Goal: Navigation & Orientation: Find specific page/section

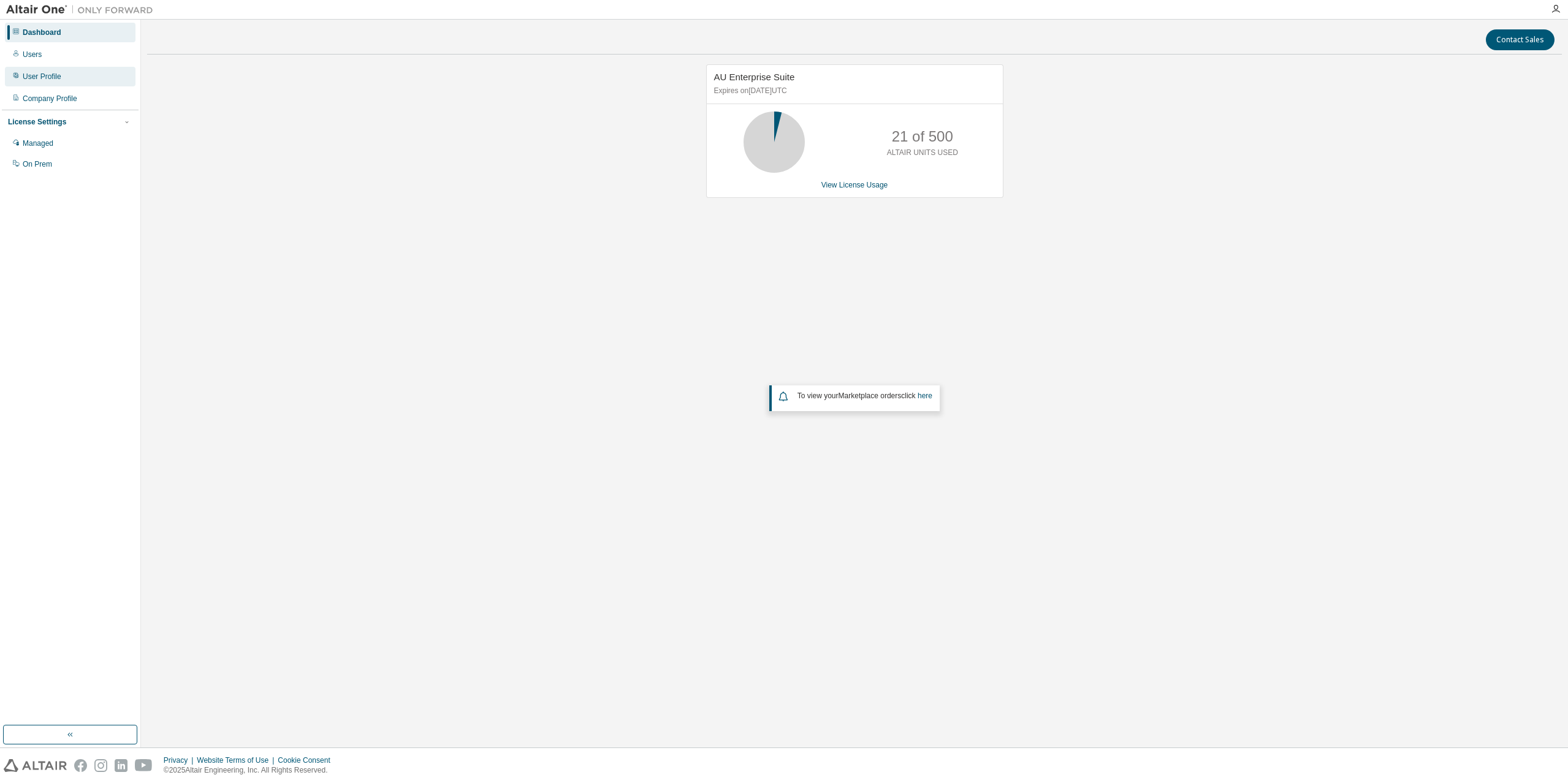
click at [75, 81] on div "User Profile" at bounding box center [70, 76] width 131 height 19
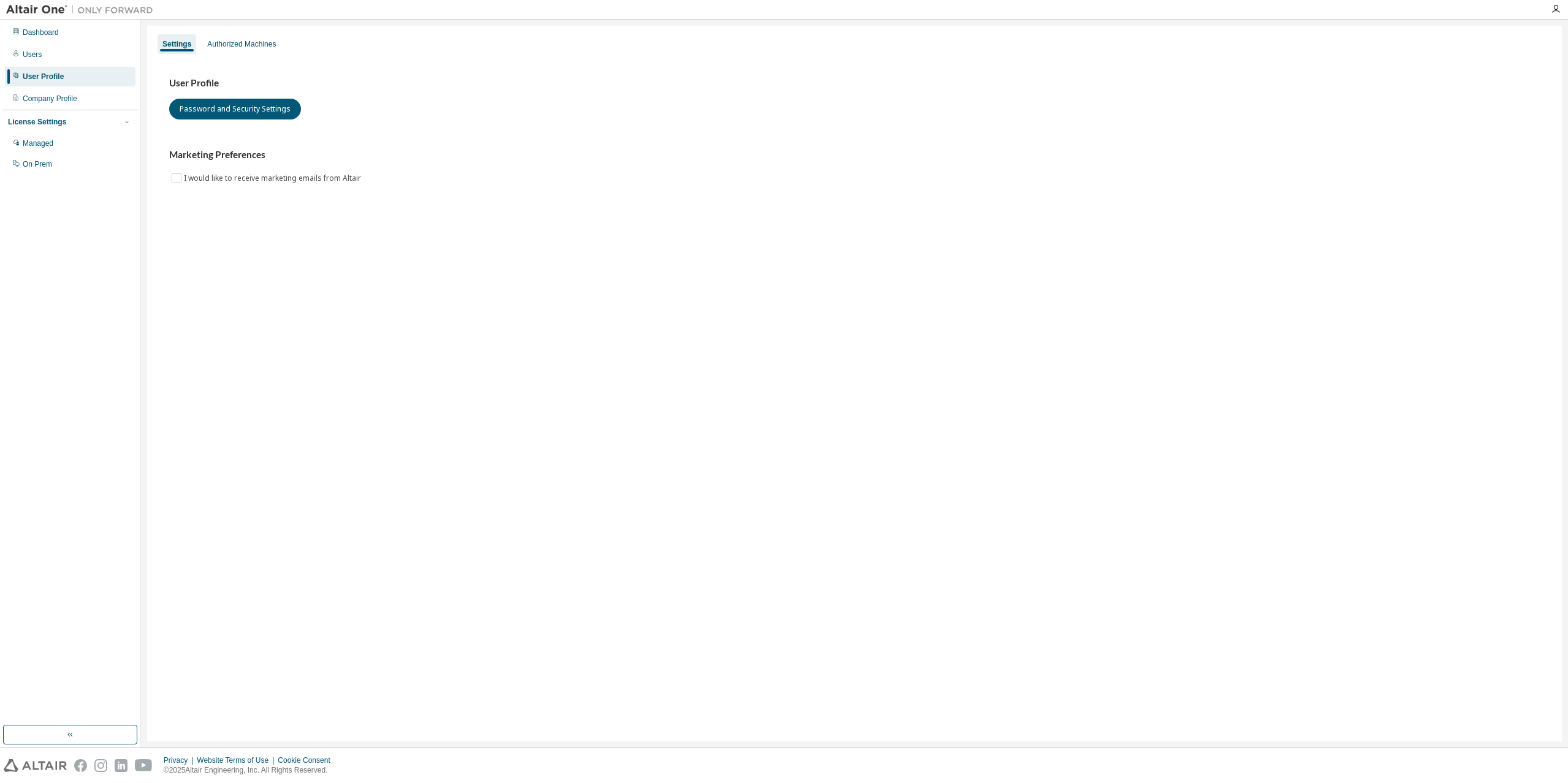
click at [75, 81] on div "User Profile" at bounding box center [70, 76] width 131 height 19
click at [1553, 8] on icon "button" at bounding box center [1555, 9] width 10 height 10
click at [1418, 251] on link "Profile" at bounding box center [1419, 249] width 21 height 12
click at [257, 49] on div "Authorized Machines" at bounding box center [242, 44] width 79 height 19
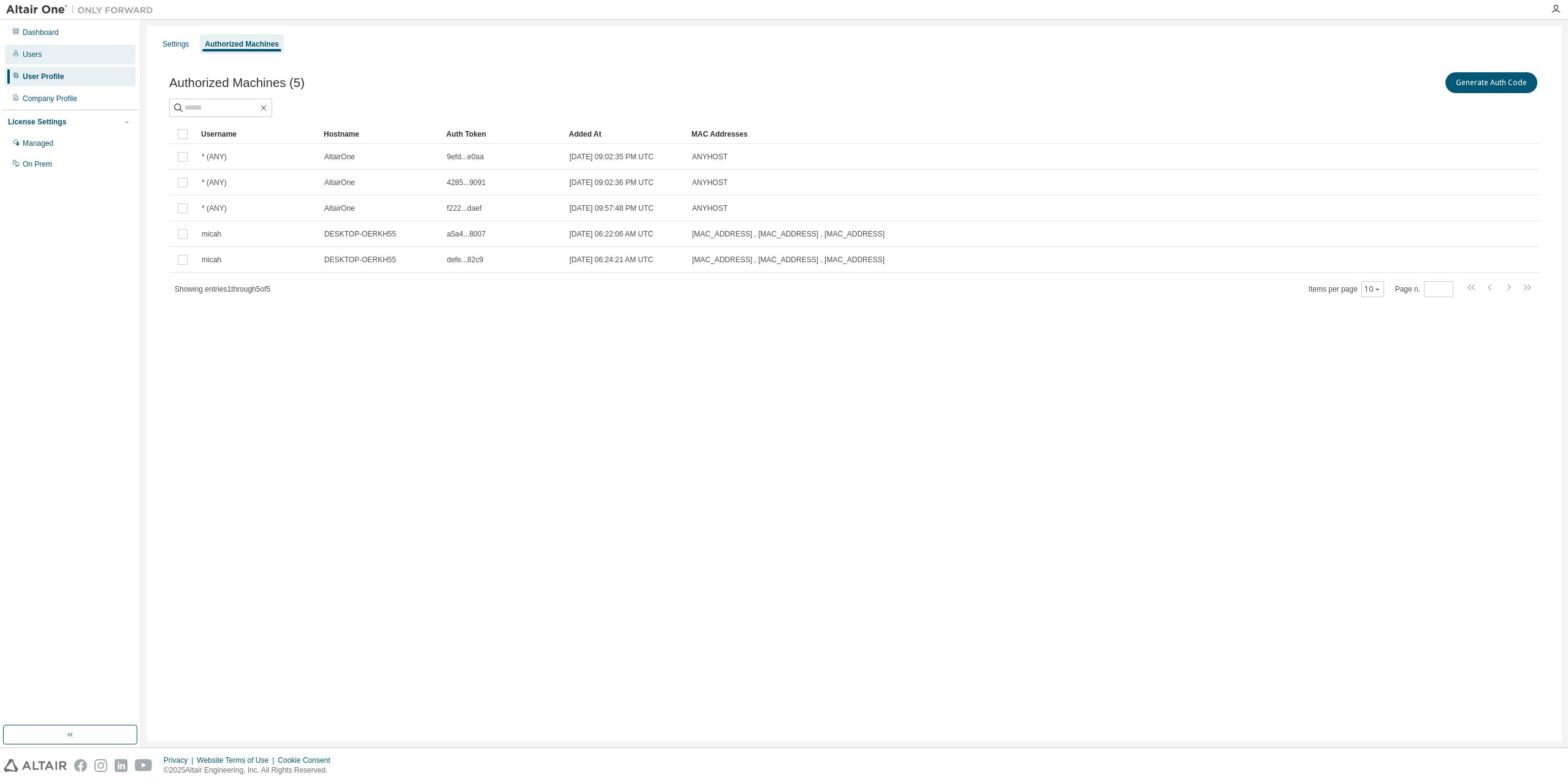
click at [71, 59] on div "Users" at bounding box center [70, 54] width 131 height 19
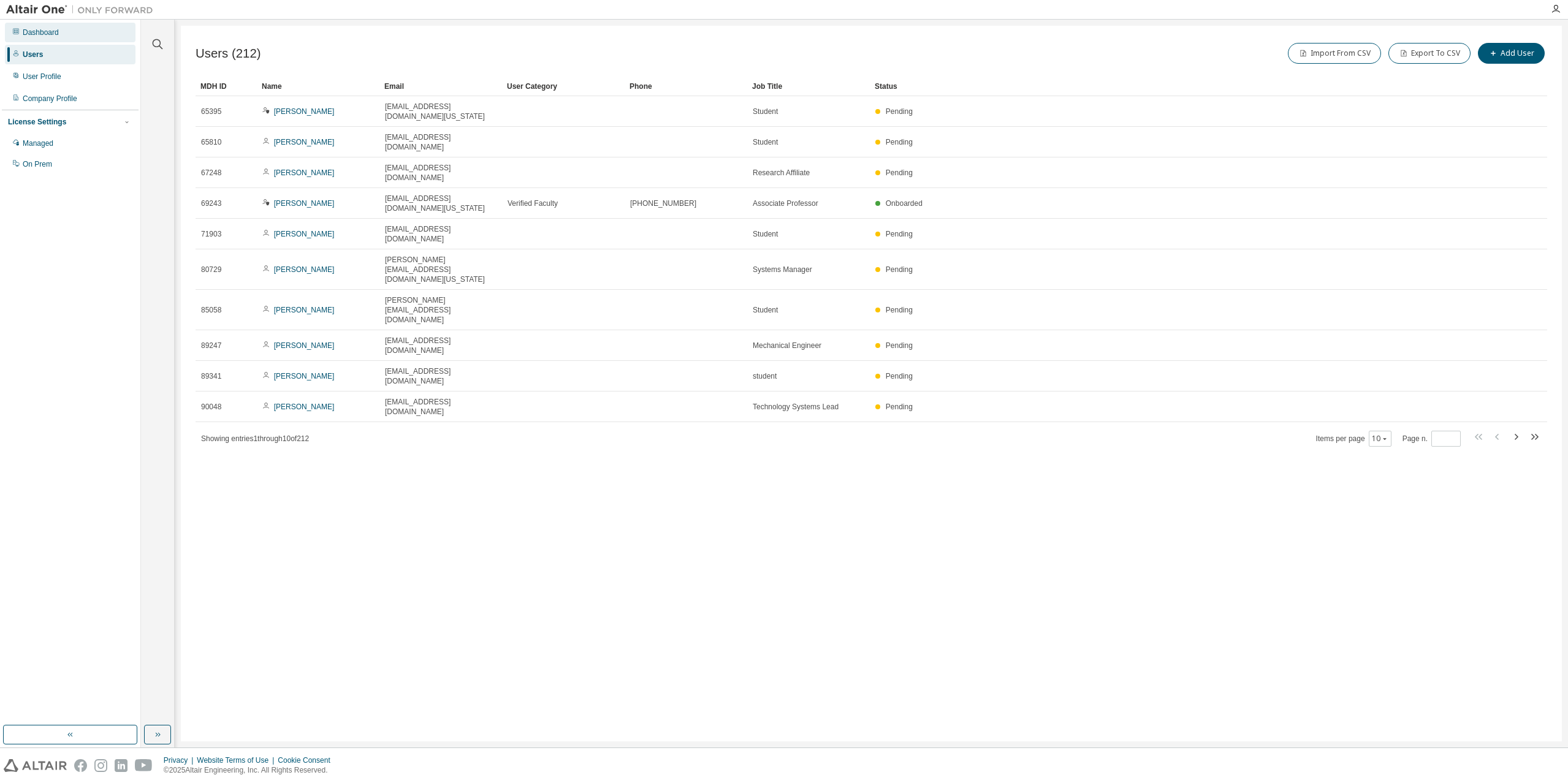
click at [85, 36] on div "Dashboard" at bounding box center [70, 32] width 131 height 19
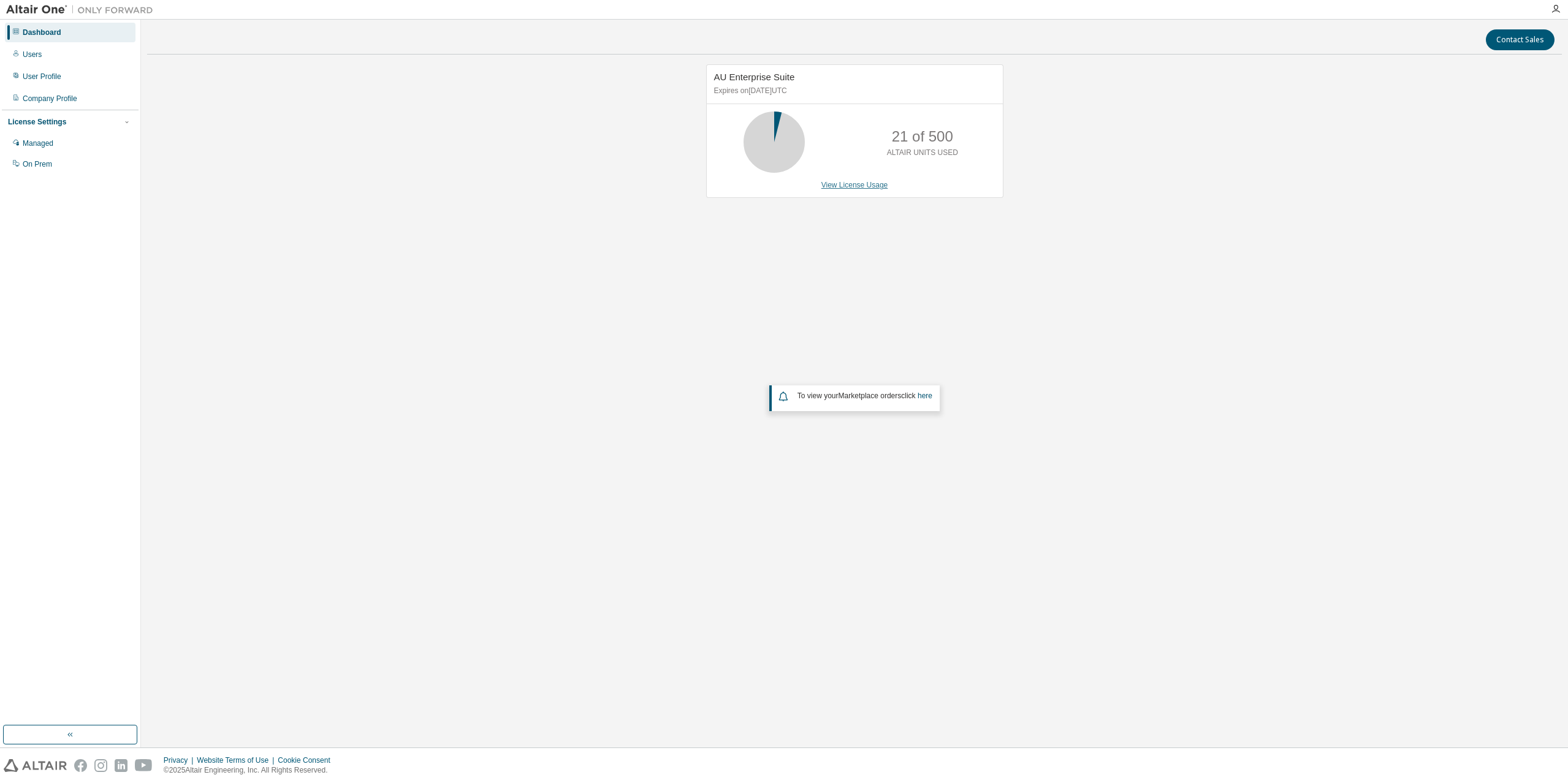
click at [860, 182] on link "View License Usage" at bounding box center [854, 185] width 67 height 8
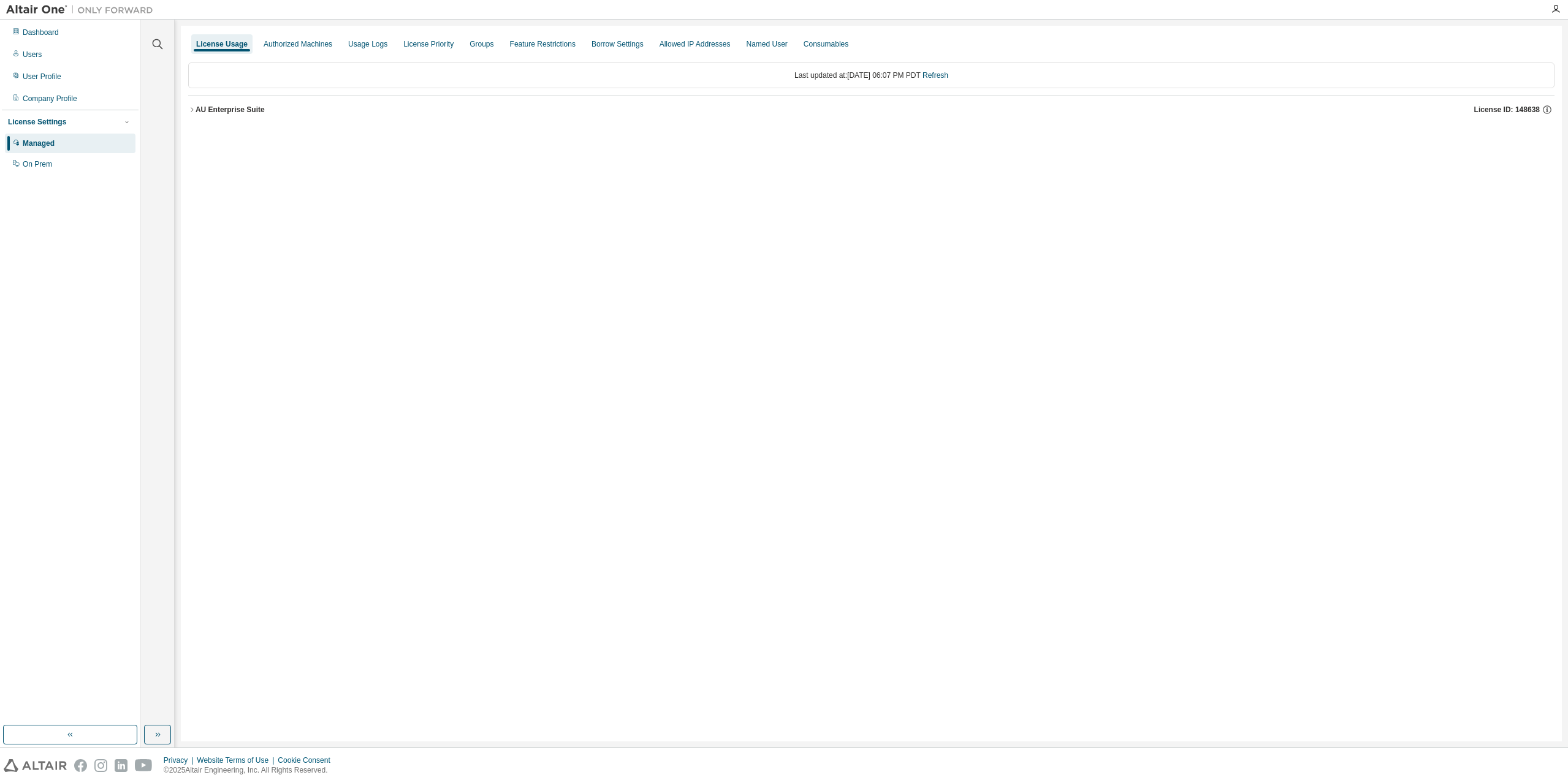
click at [230, 107] on div "AU Enterprise Suite" at bounding box center [230, 109] width 69 height 10
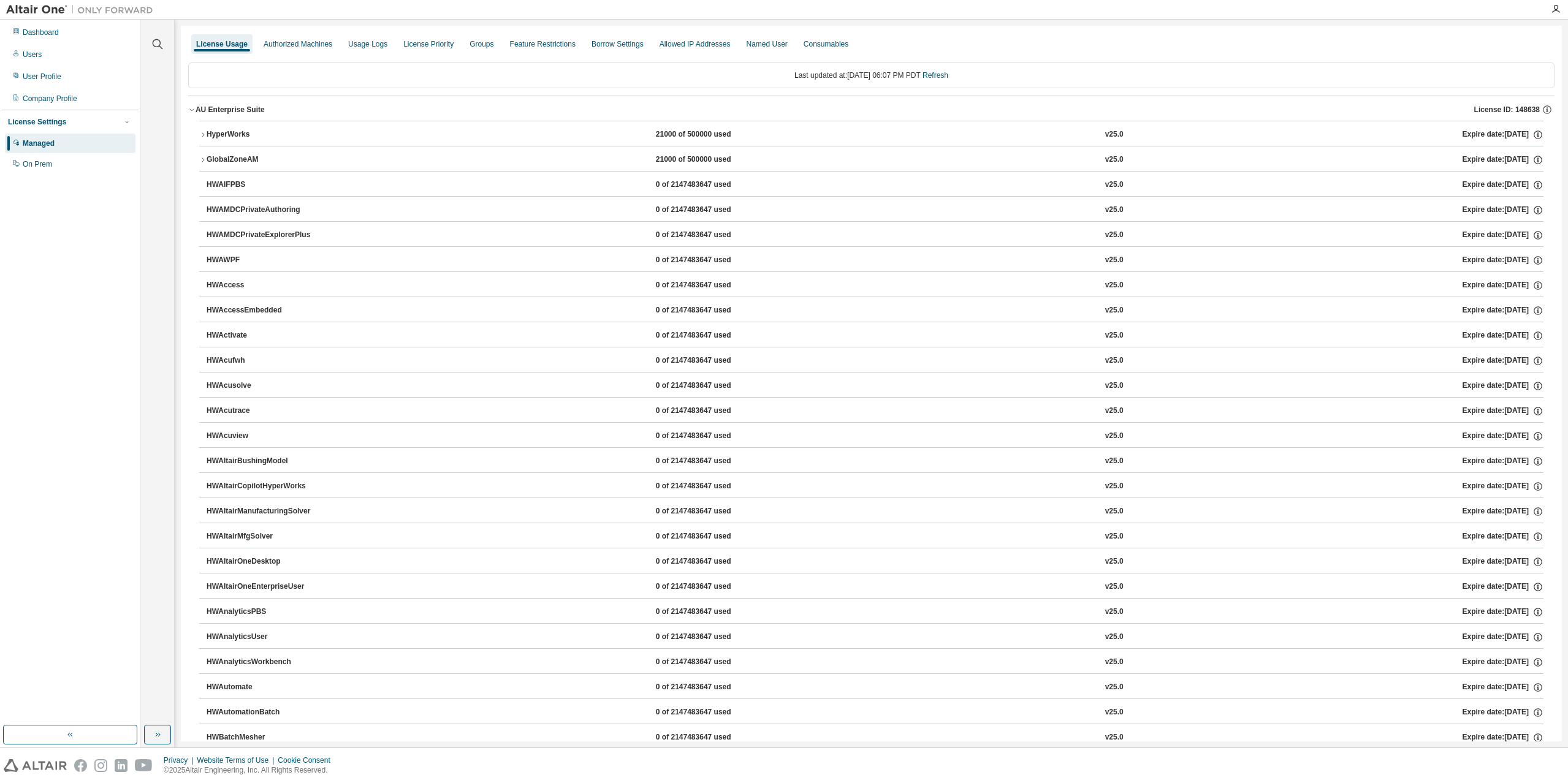
click at [232, 136] on div "HyperWorks" at bounding box center [261, 135] width 110 height 11
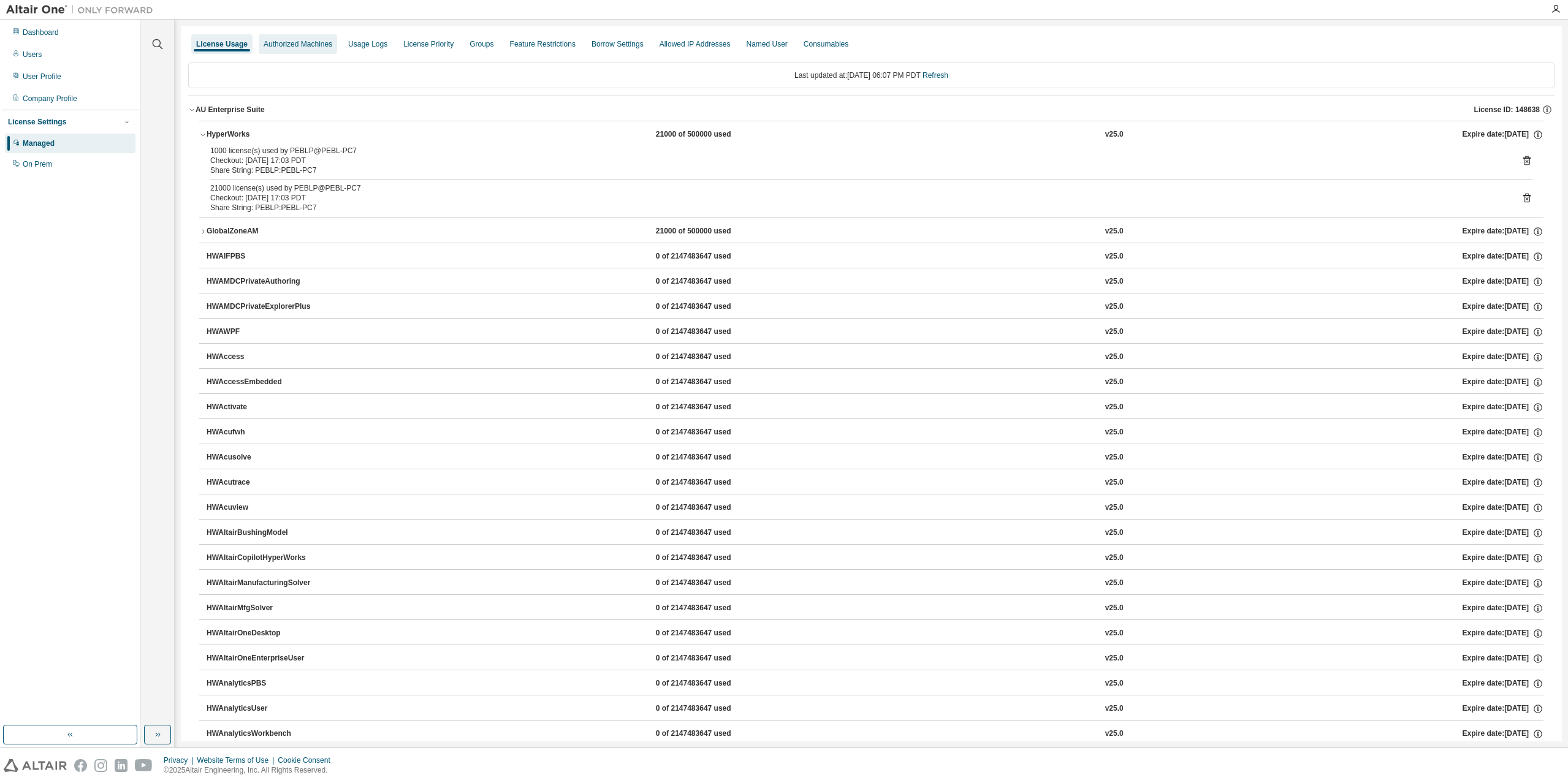
click at [317, 50] on div "Authorized Machines" at bounding box center [298, 44] width 79 height 19
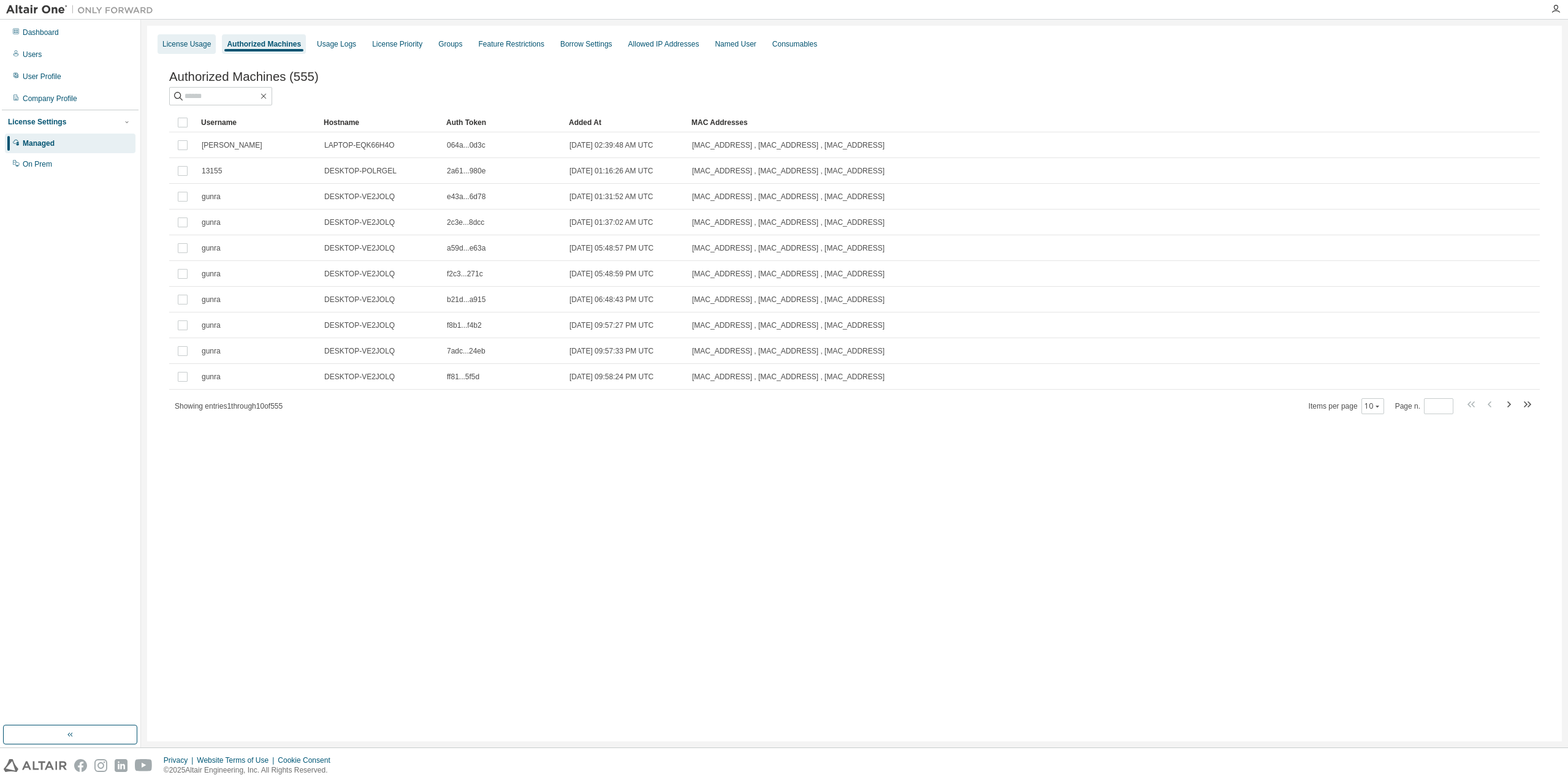
click at [185, 41] on div "License Usage" at bounding box center [186, 44] width 49 height 10
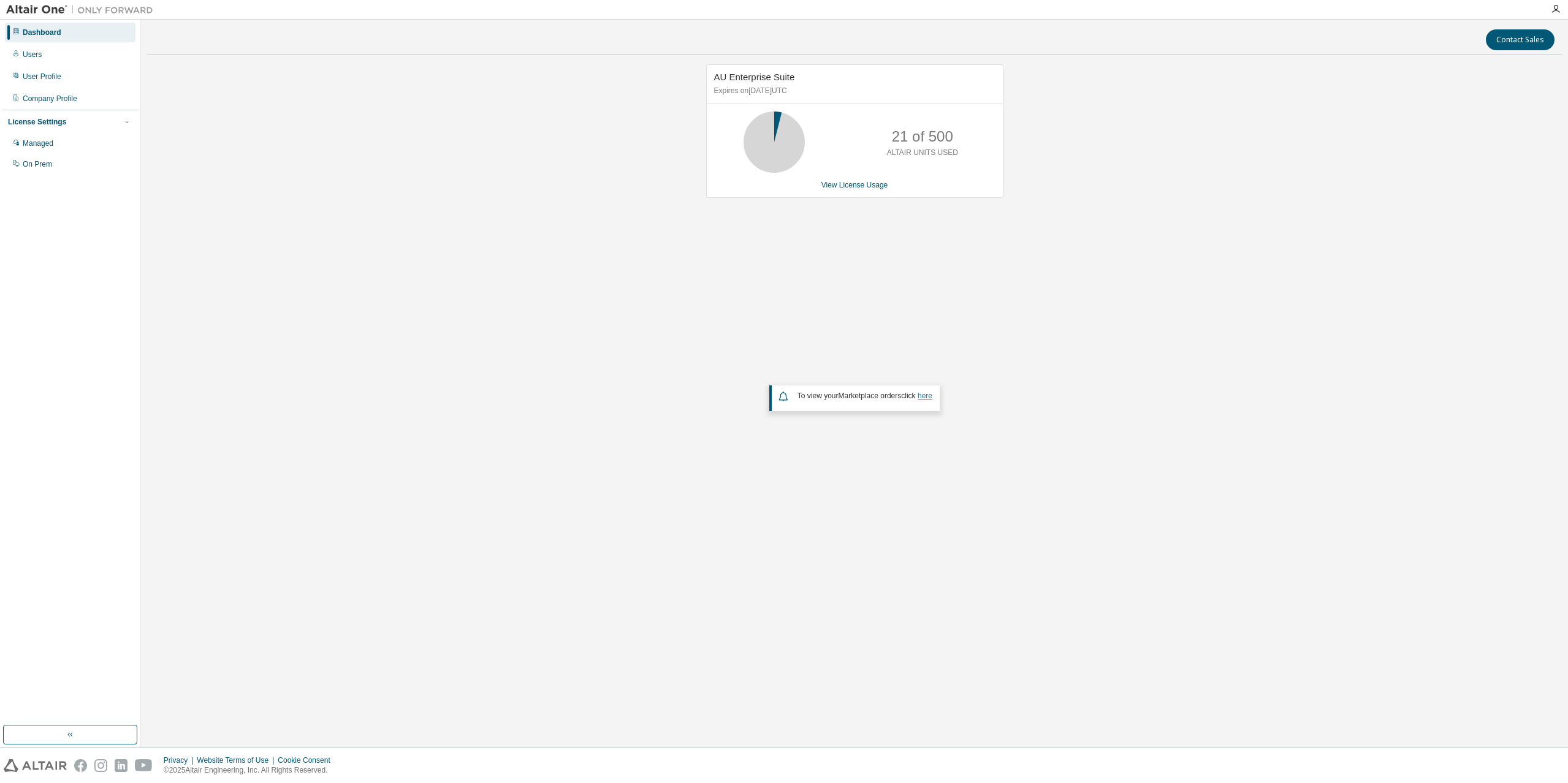
click at [926, 397] on link "here" at bounding box center [924, 396] width 15 height 8
click at [95, 147] on div "Managed" at bounding box center [70, 142] width 131 height 19
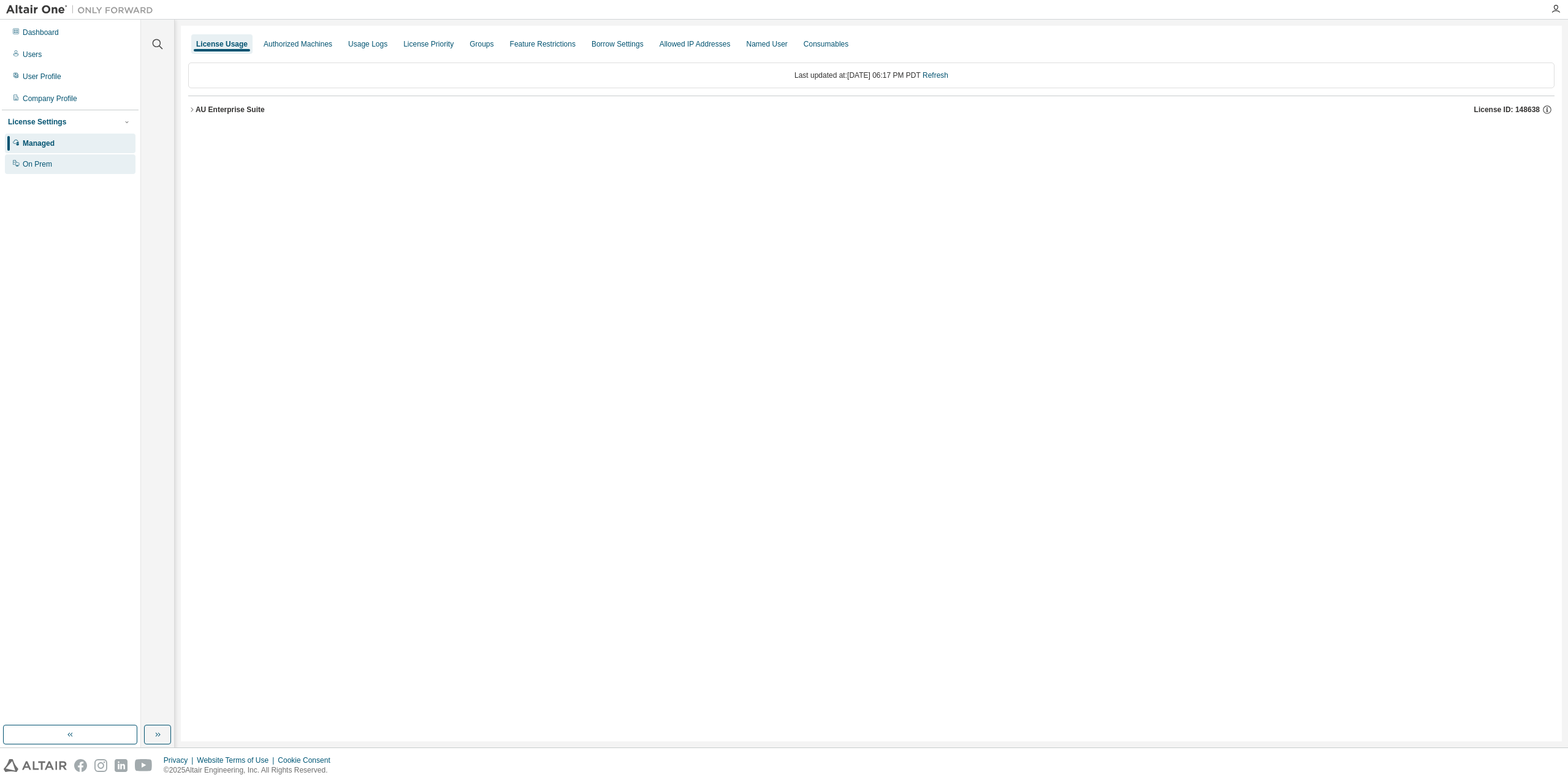
click at [46, 167] on div "On Prem" at bounding box center [37, 164] width 29 height 10
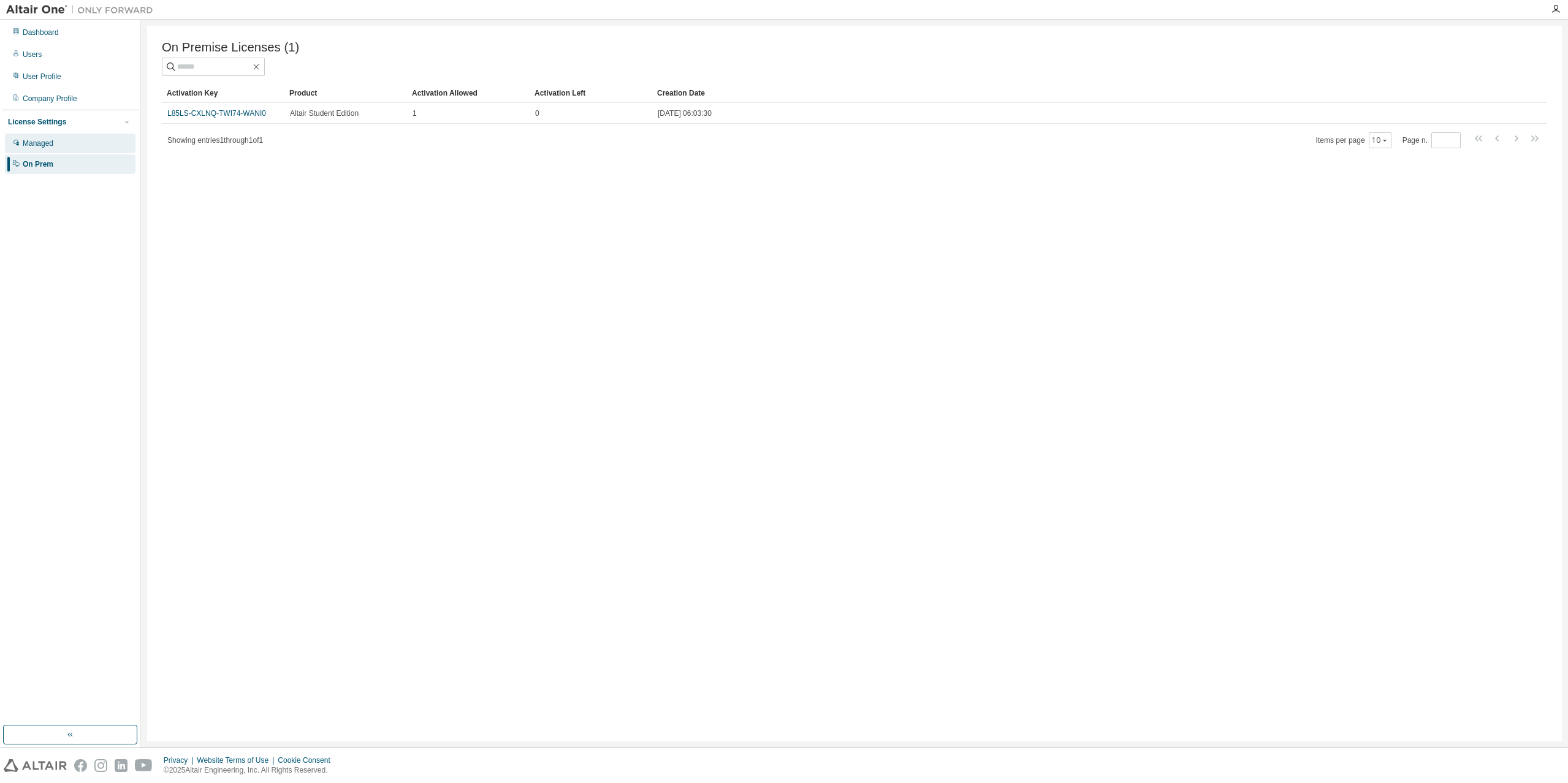
click at [72, 141] on div "Managed" at bounding box center [70, 142] width 131 height 19
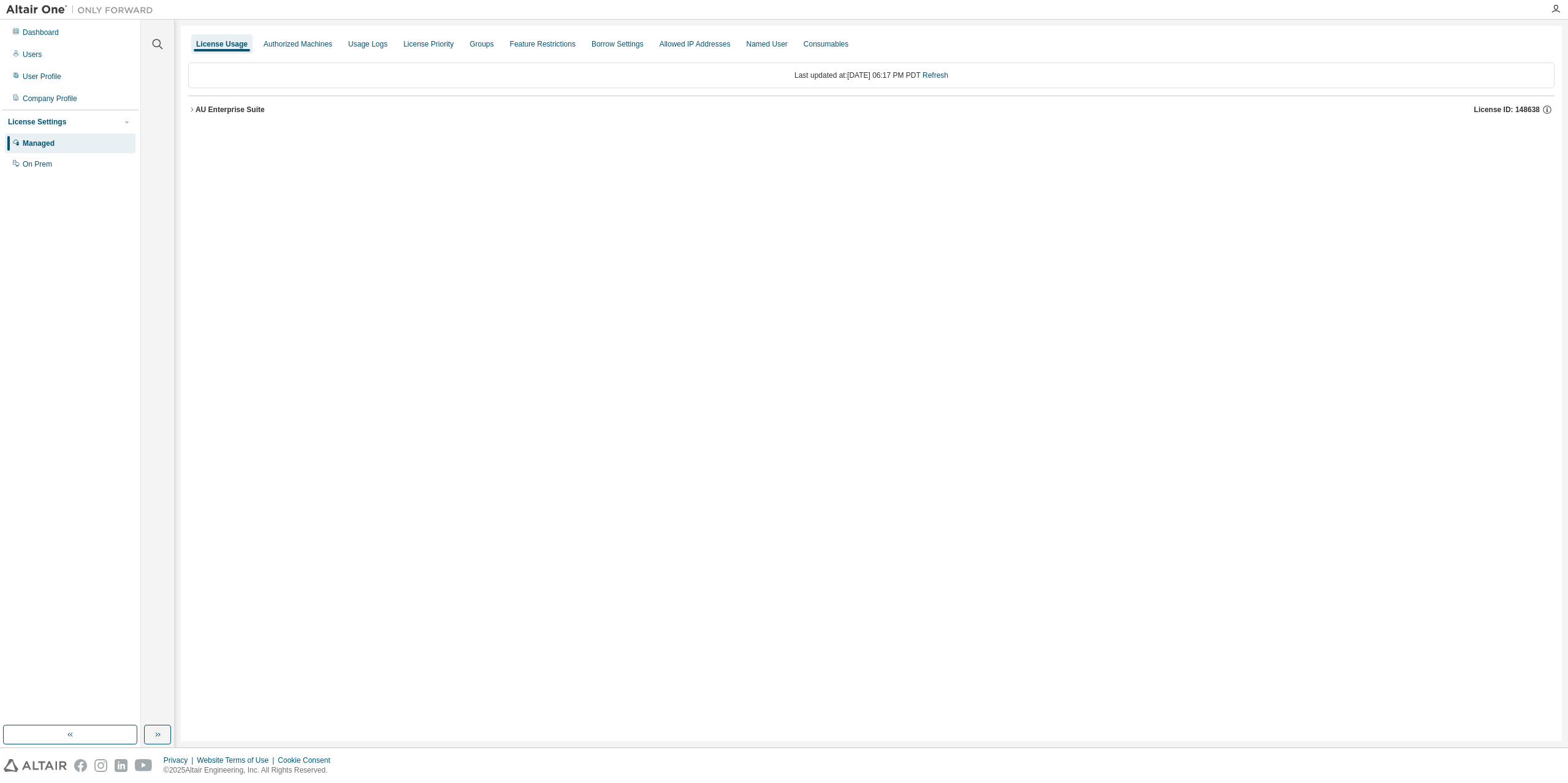
click at [366, 106] on div "AU Enterprise Suite License ID: 148638" at bounding box center [875, 109] width 1359 height 11
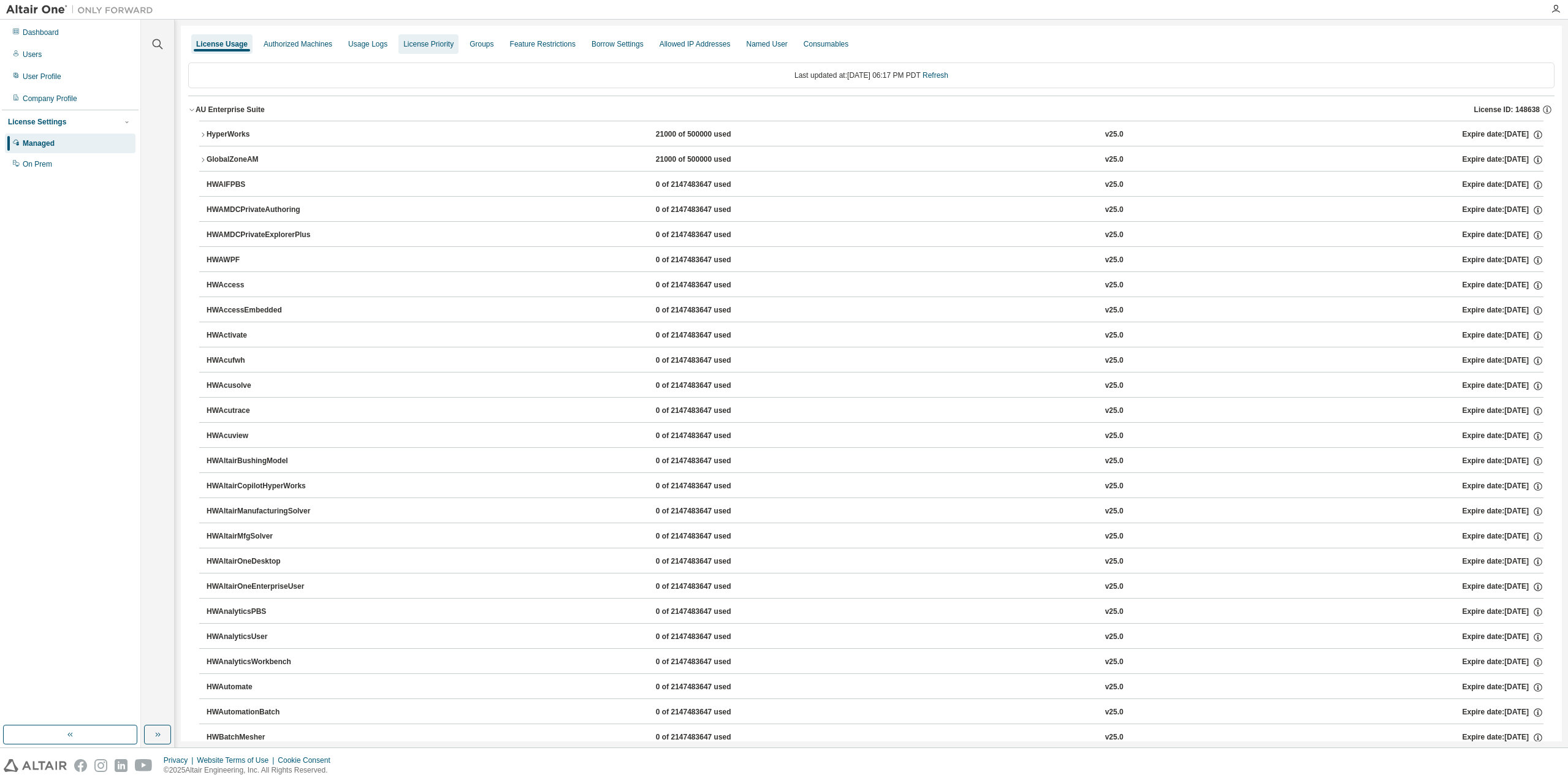
click at [419, 47] on div "License Priority" at bounding box center [428, 44] width 50 height 10
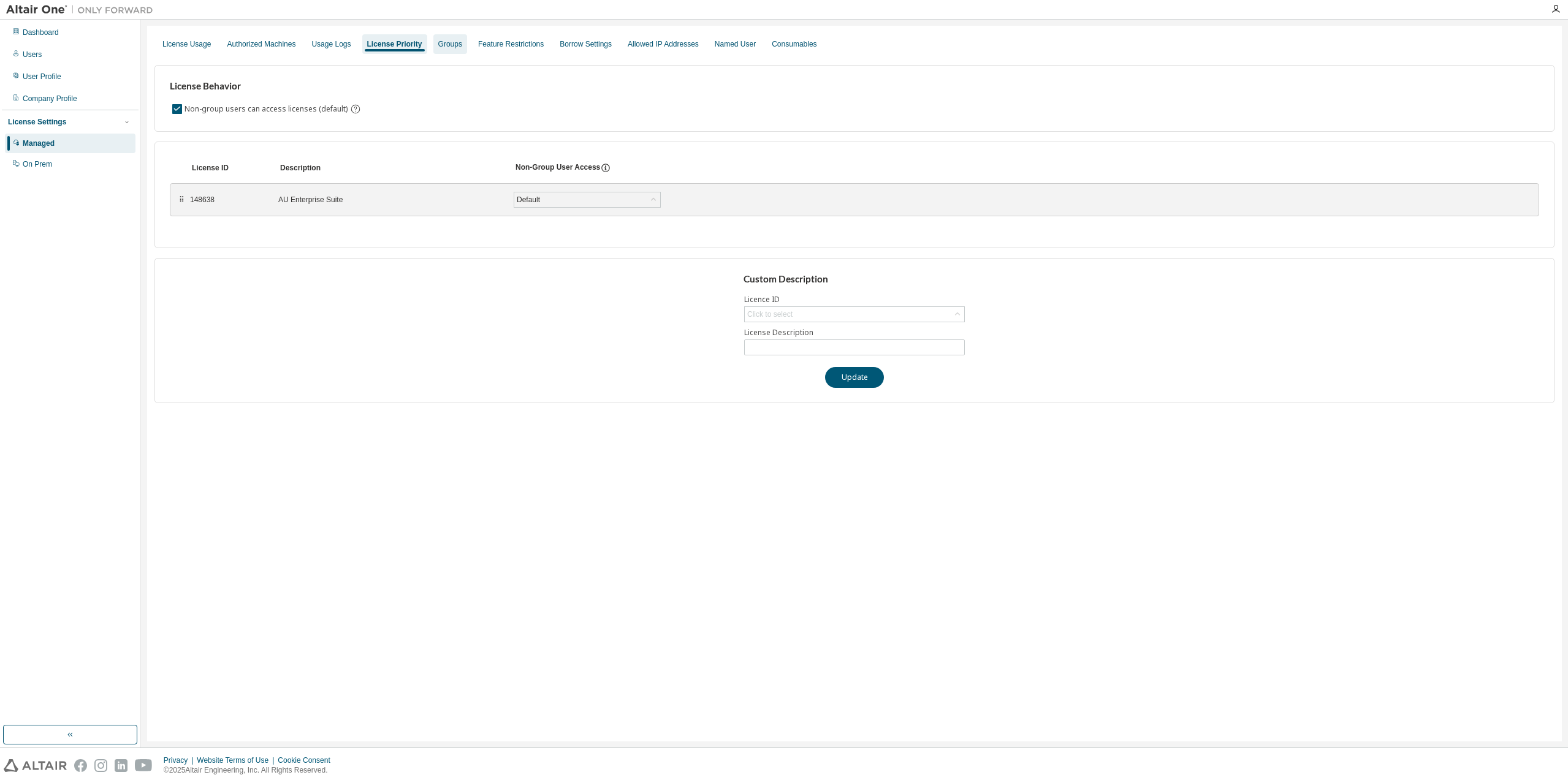
click at [438, 44] on div "Groups" at bounding box center [450, 44] width 24 height 10
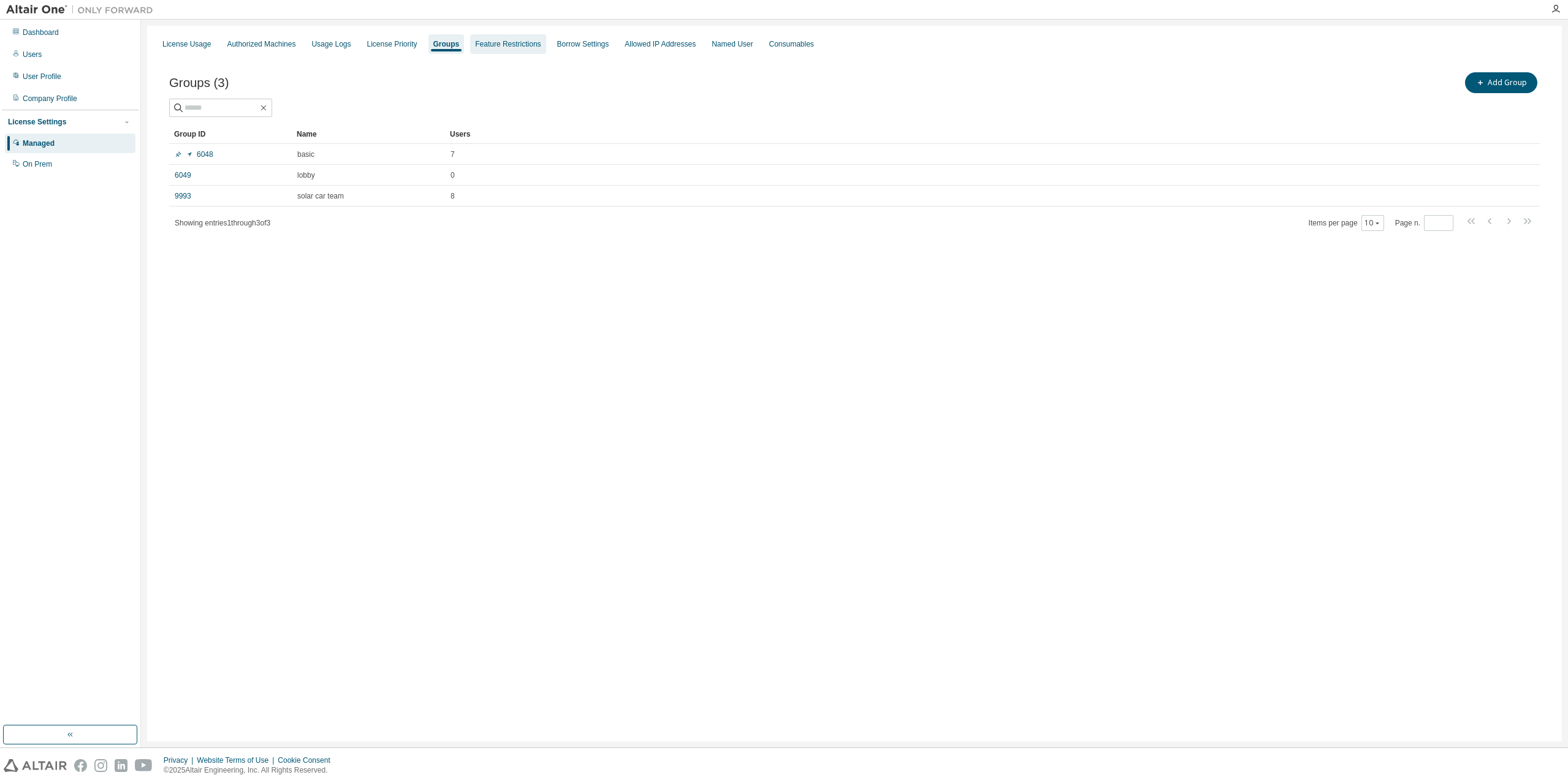
click at [514, 49] on div "Feature Restrictions" at bounding box center [508, 44] width 75 height 19
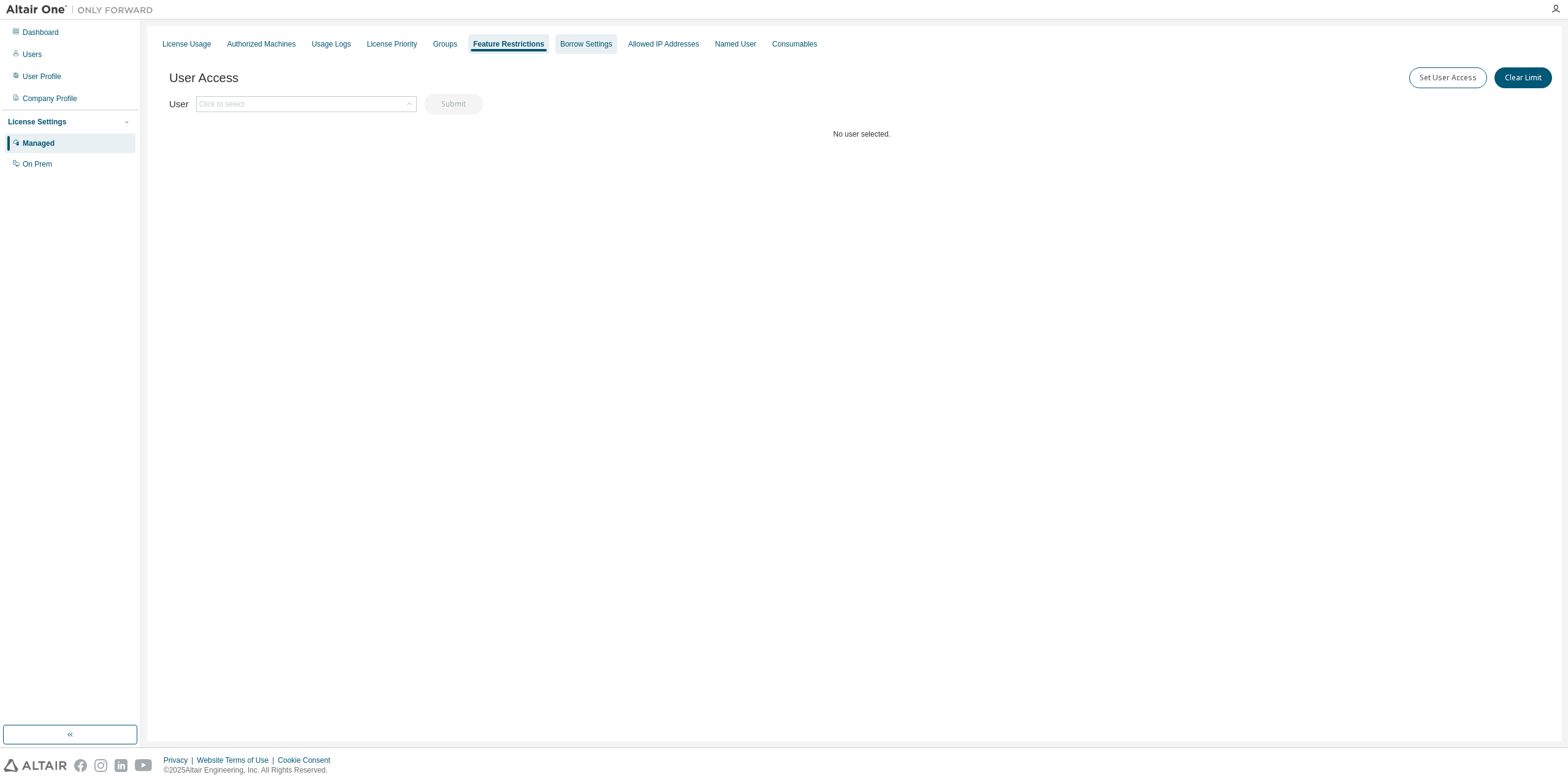
click at [588, 43] on div "Borrow Settings" at bounding box center [586, 44] width 52 height 10
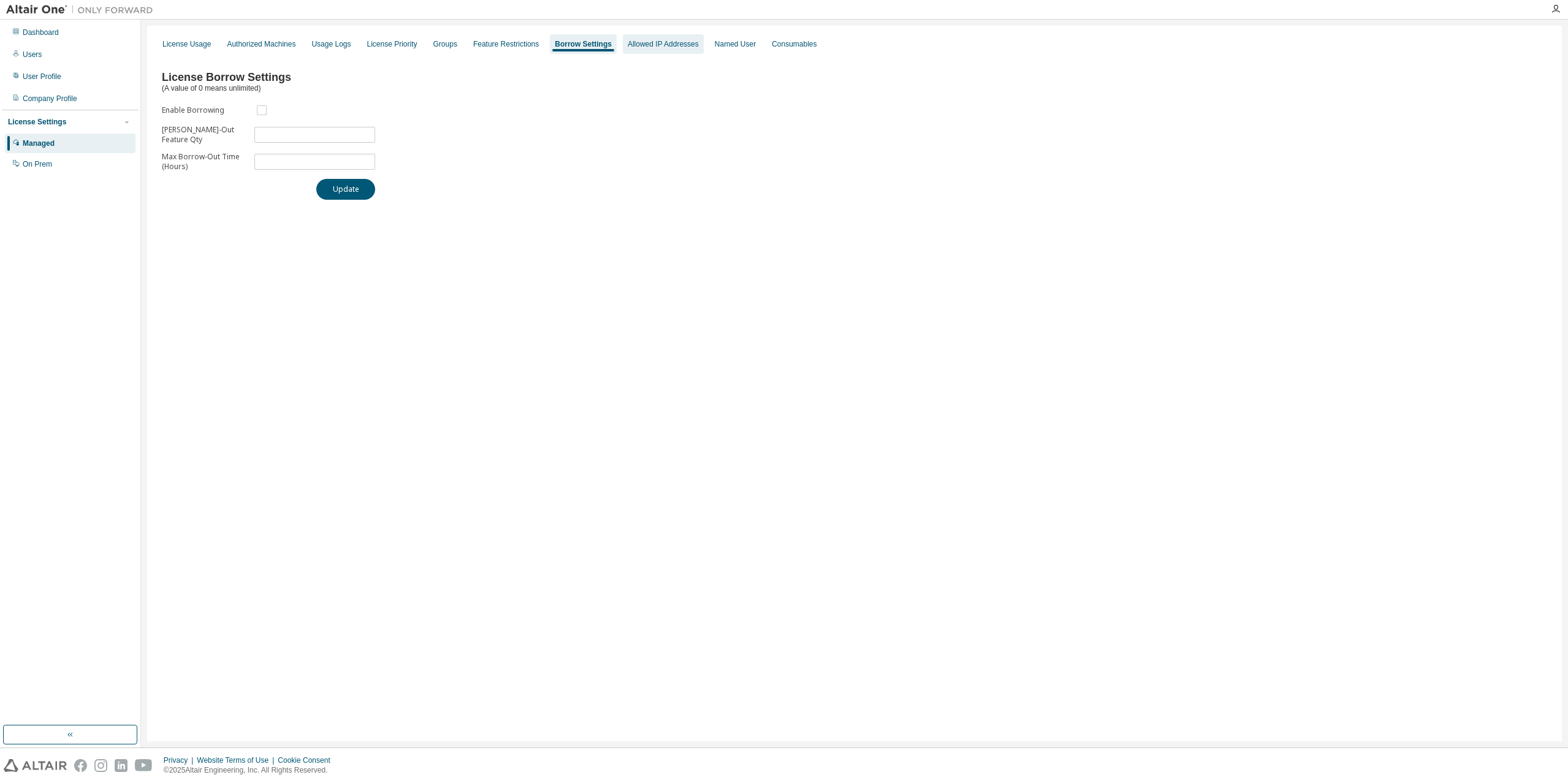
click at [628, 43] on div "Allowed IP Addresses" at bounding box center [663, 44] width 71 height 10
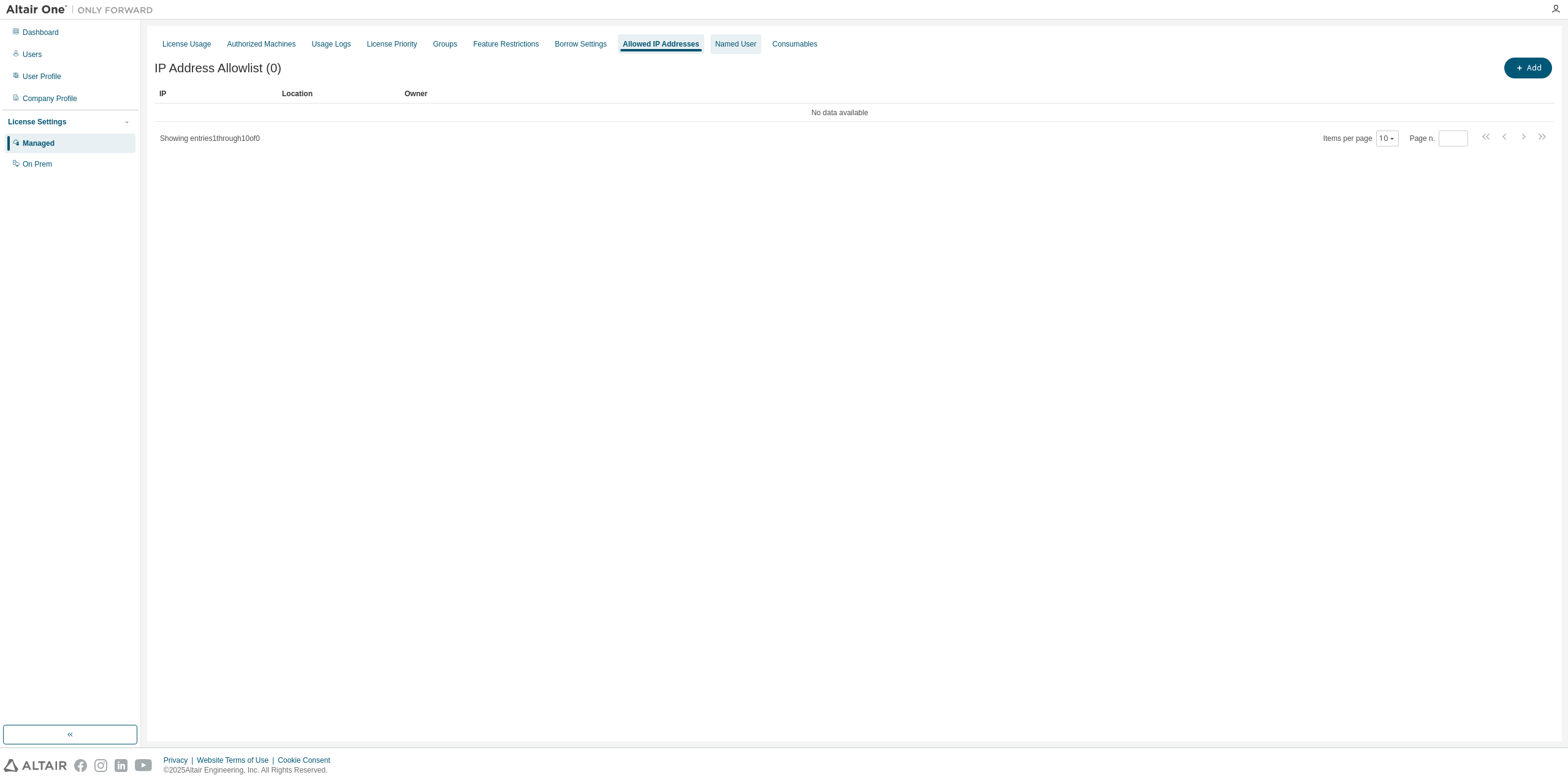
click at [729, 47] on div "Named User" at bounding box center [735, 44] width 41 height 10
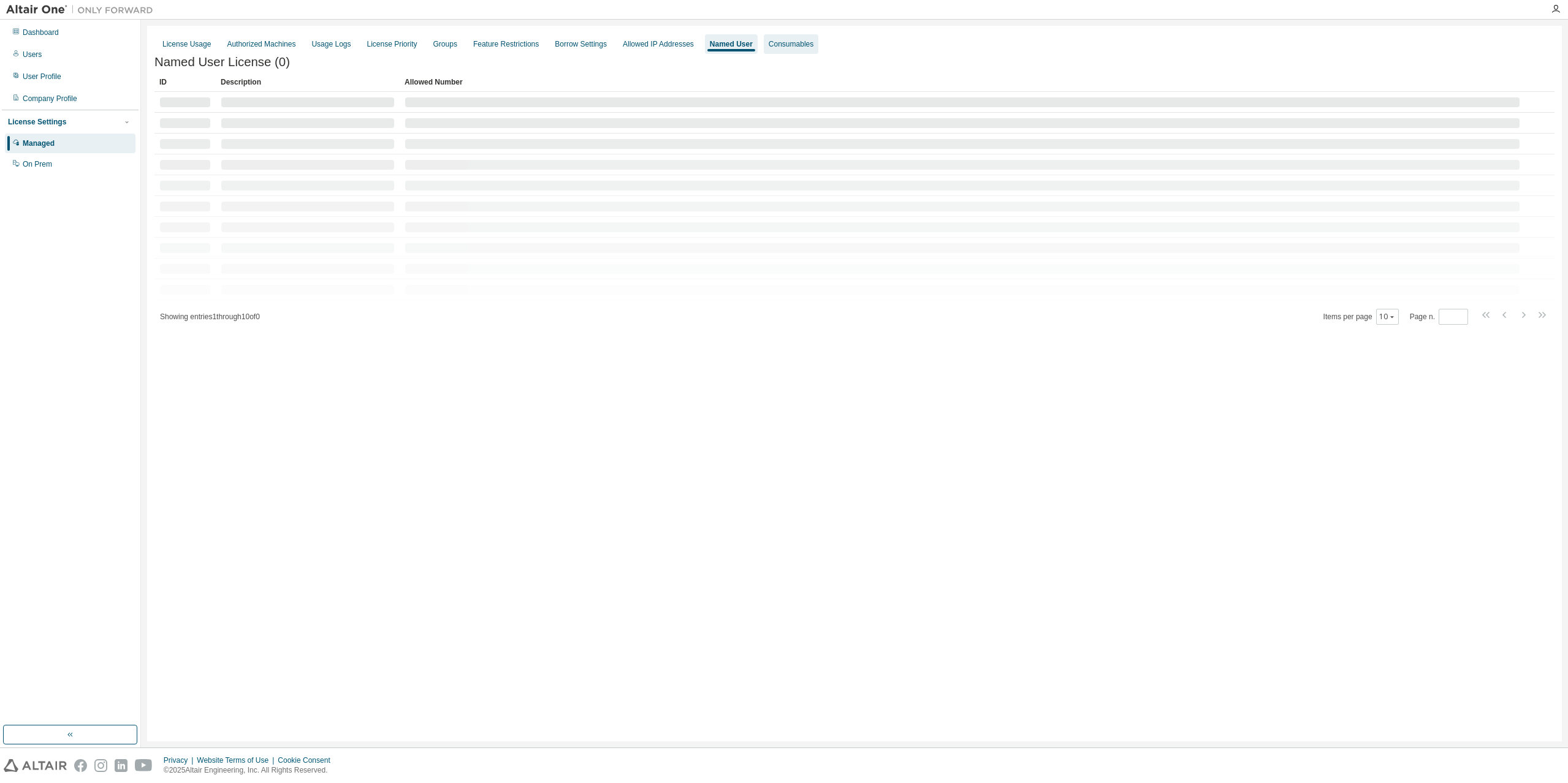
click at [769, 45] on div "Consumables" at bounding box center [791, 44] width 45 height 10
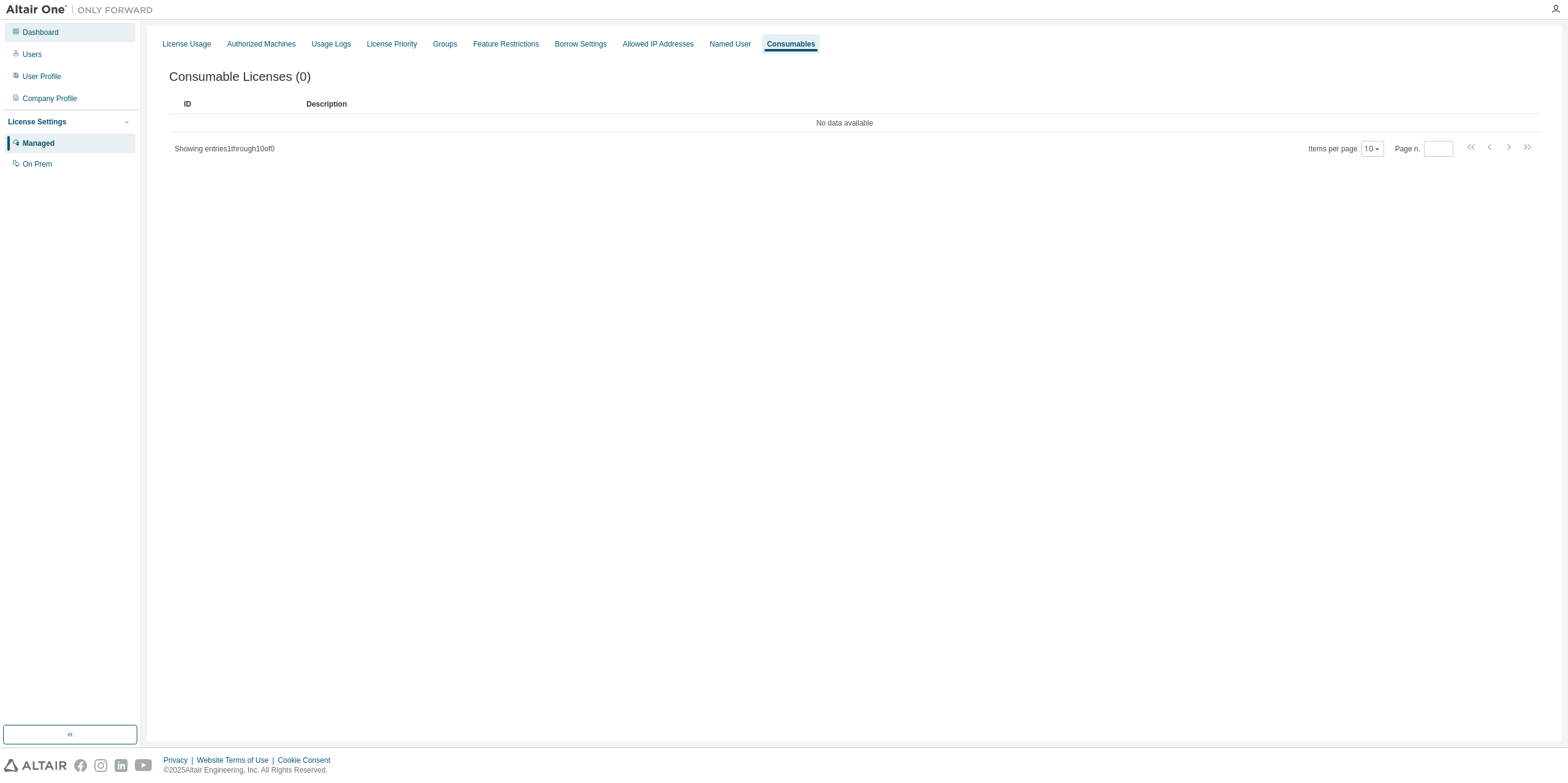
click at [73, 30] on div "Dashboard" at bounding box center [70, 32] width 131 height 19
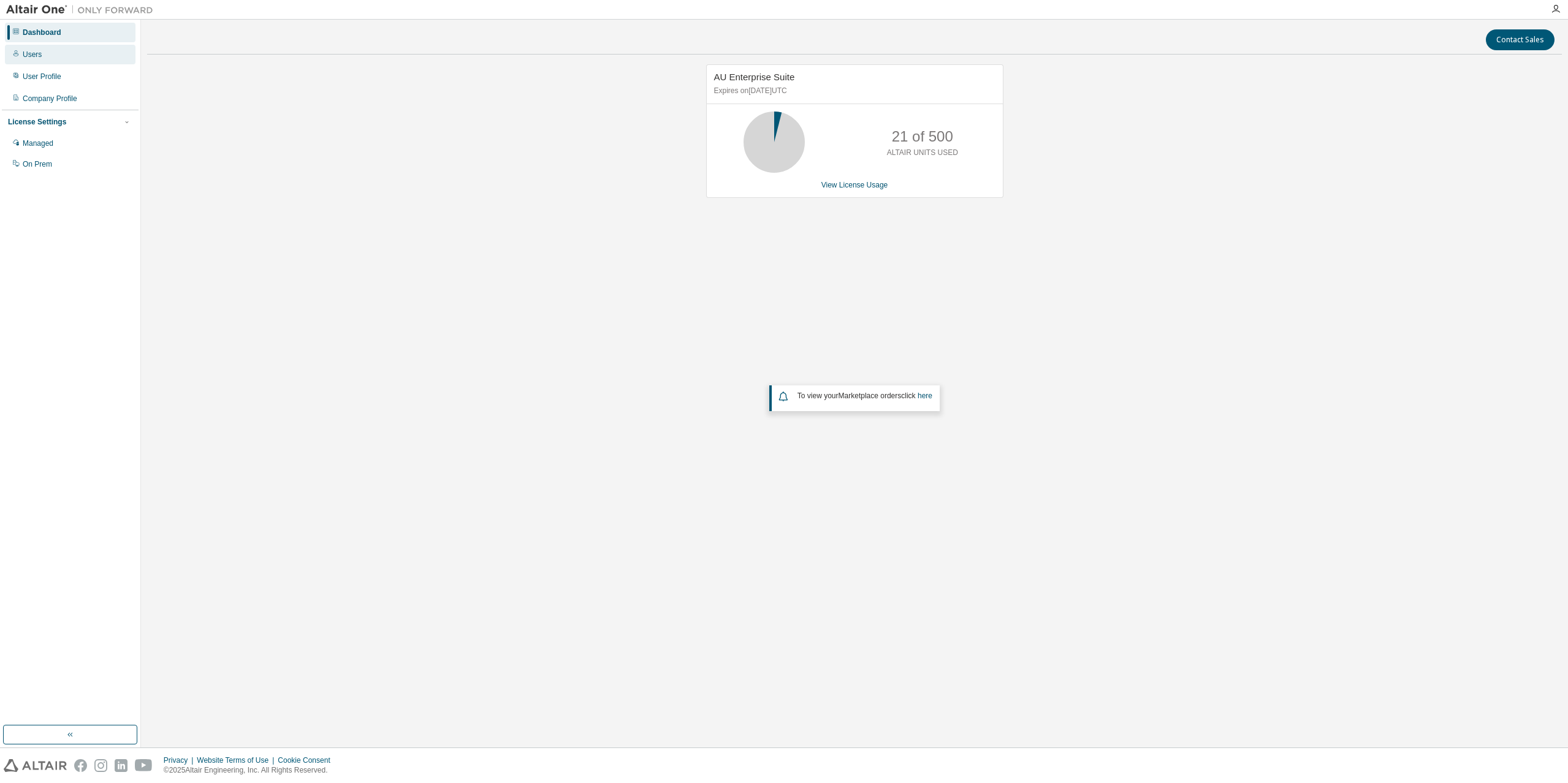
click at [79, 49] on div "Users" at bounding box center [70, 54] width 131 height 19
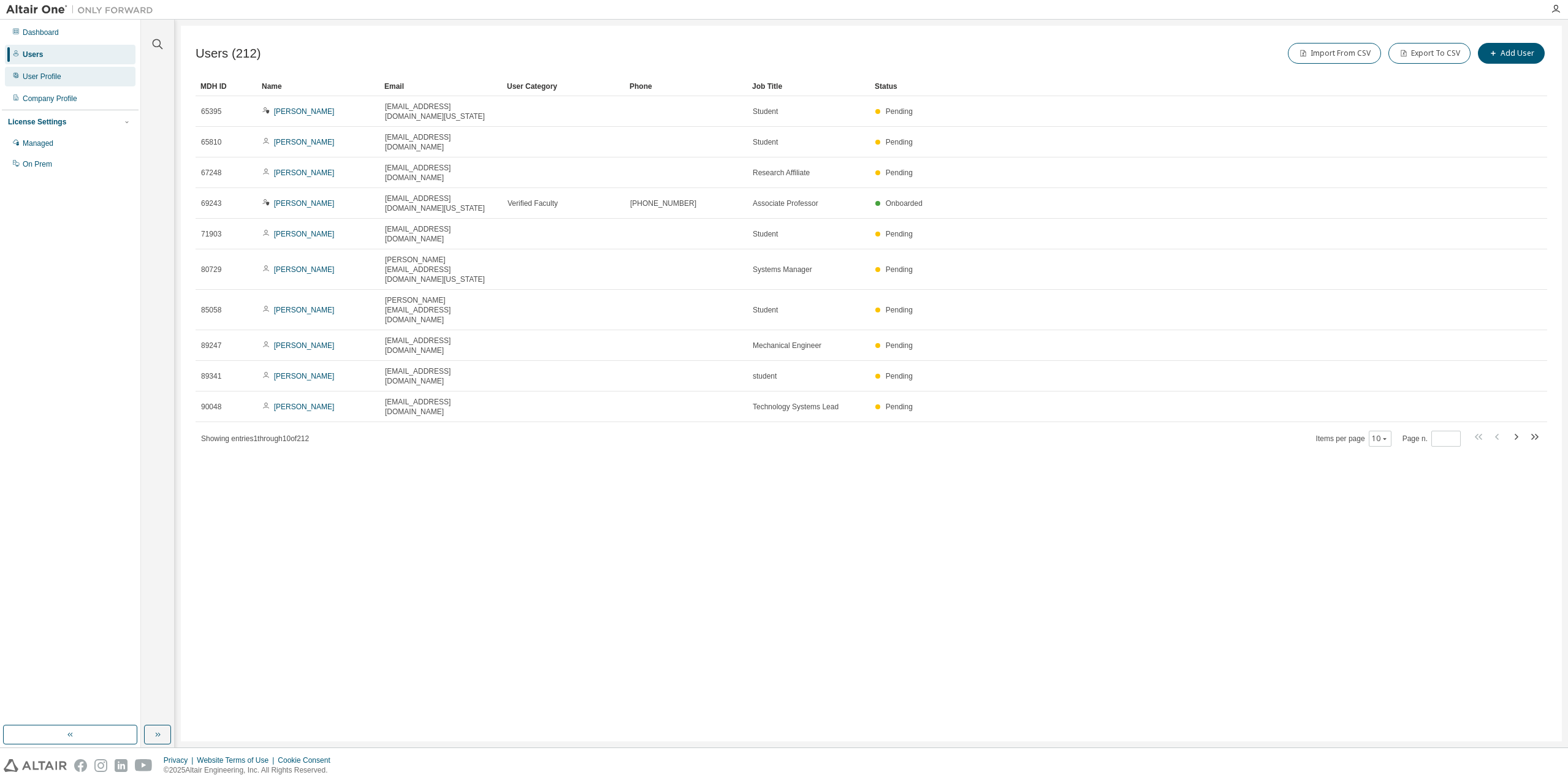
click at [79, 74] on div "User Profile" at bounding box center [70, 76] width 131 height 19
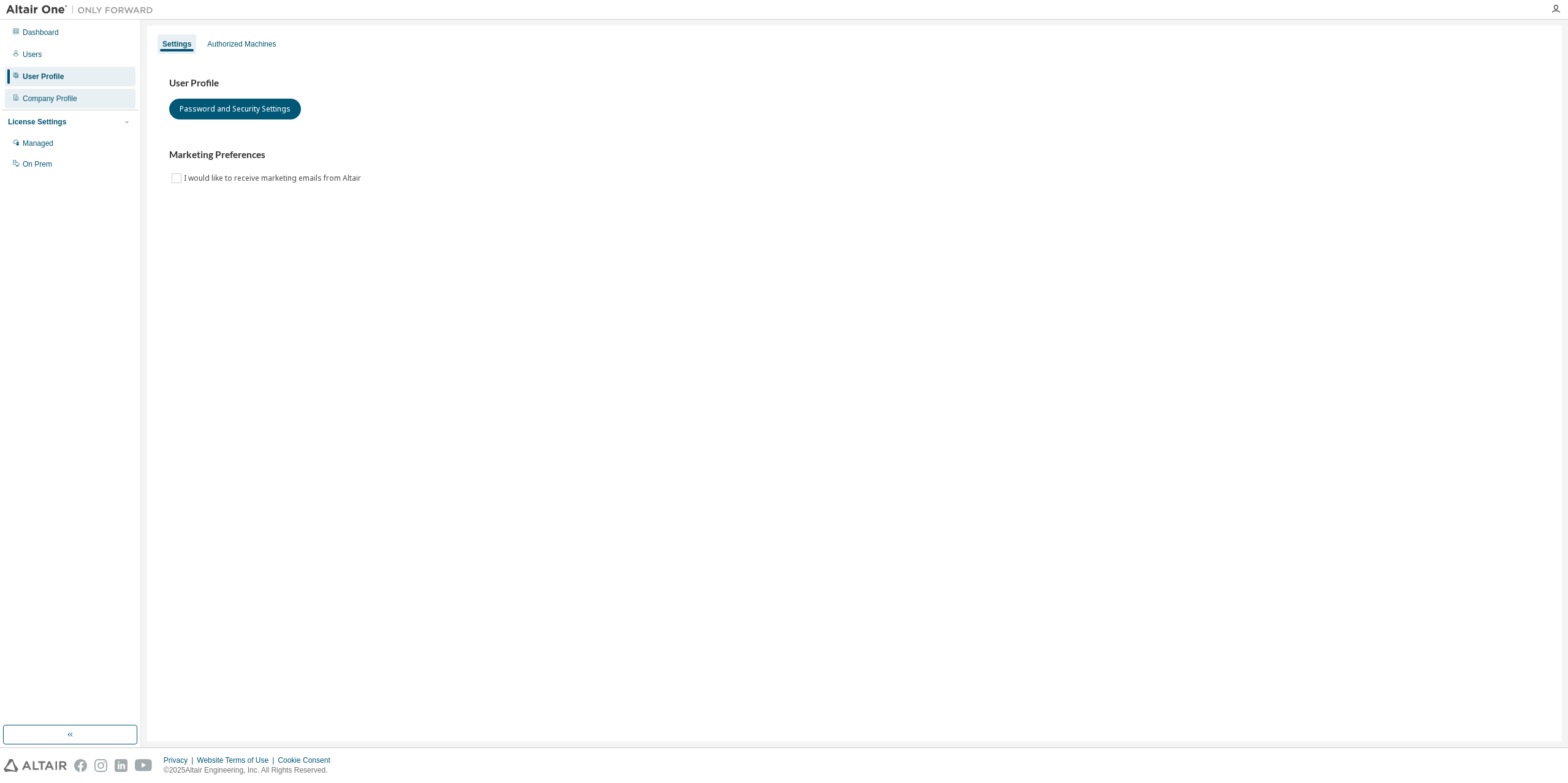
click at [88, 105] on div "Company Profile" at bounding box center [70, 98] width 131 height 19
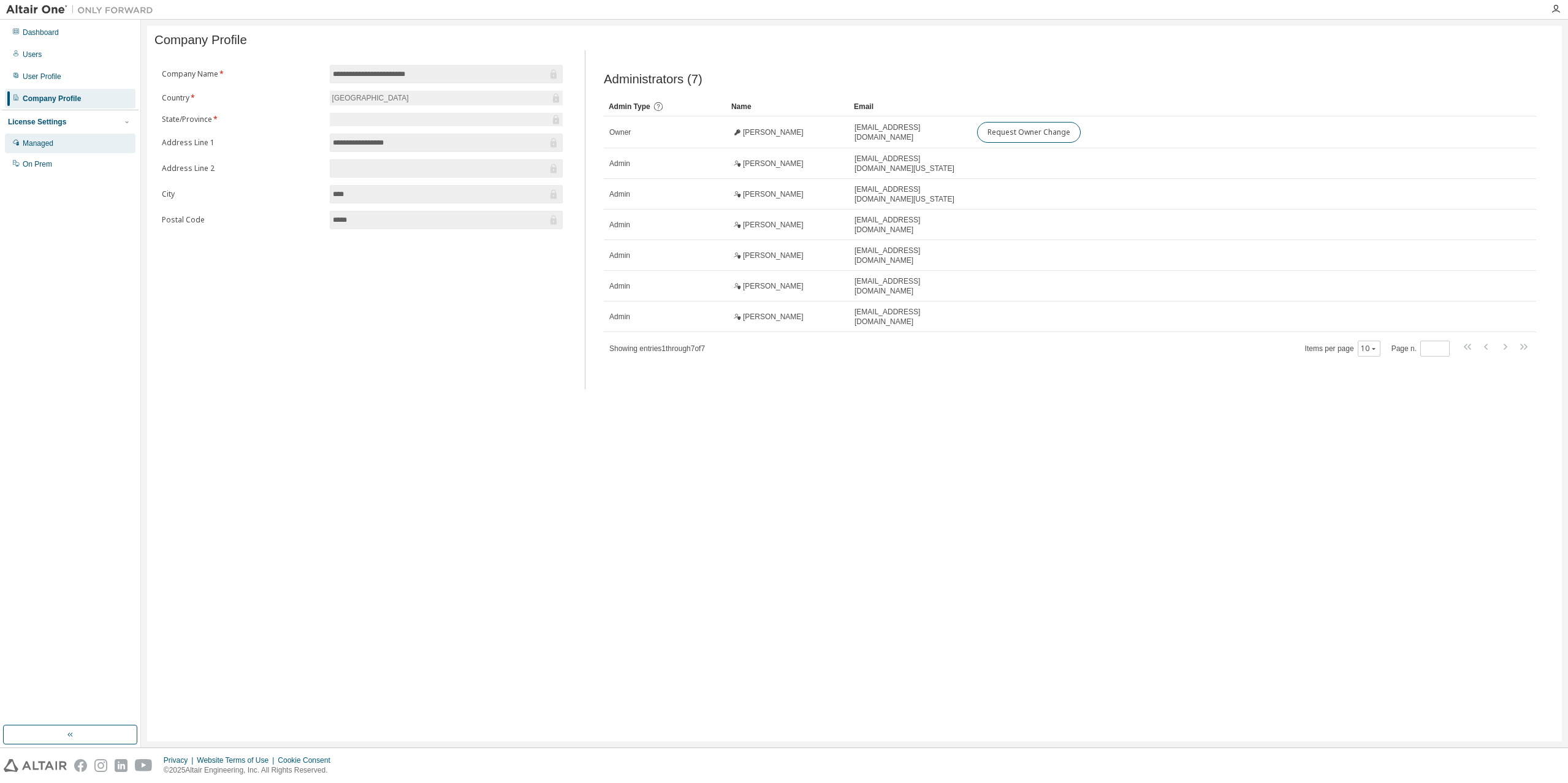
click at [92, 134] on div "Managed" at bounding box center [70, 142] width 131 height 19
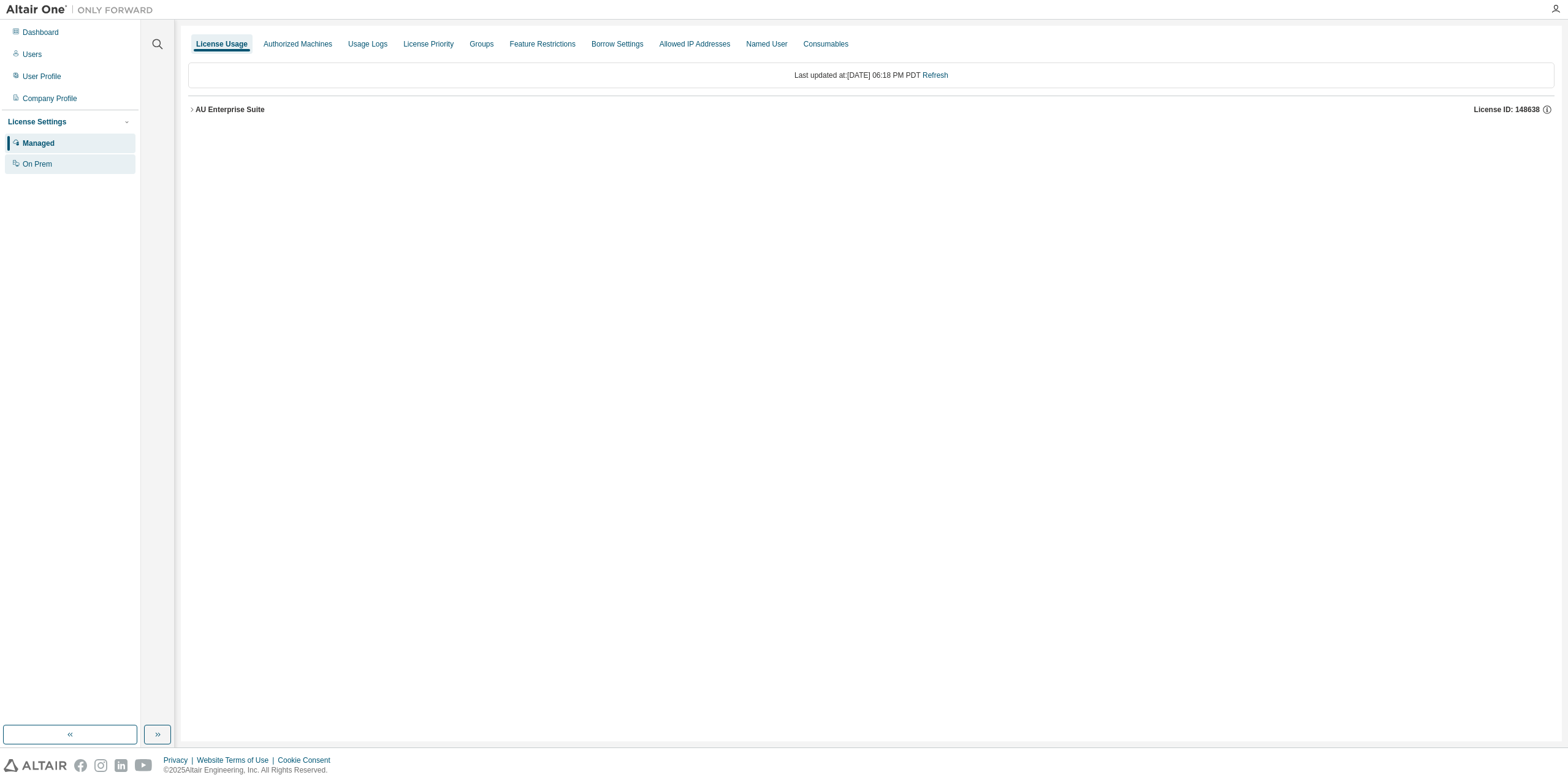
click at [99, 160] on div "On Prem" at bounding box center [70, 164] width 131 height 19
